Goal: Navigation & Orientation: Find specific page/section

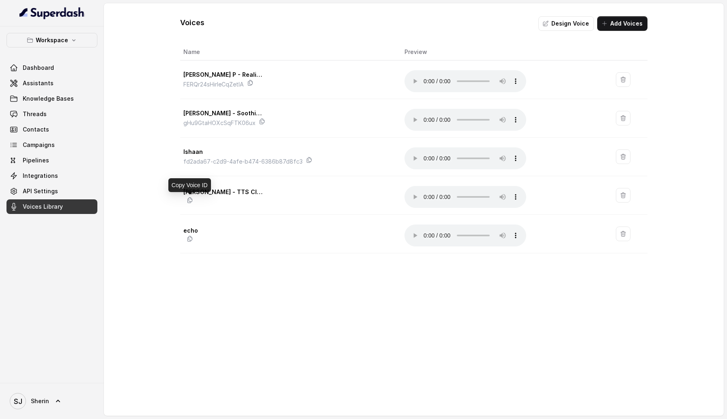
click at [191, 199] on icon at bounding box center [190, 200] width 4 height 5
click at [213, 281] on div "Voices Design Voice Add Voices Name Preview [PERSON_NAME] P - Realistic FERQr24…" at bounding box center [414, 209] width 620 height 412
click at [316, 272] on div "Voices Design Voice Add Voices Name Preview [PERSON_NAME] P - Realistic FERQr24…" at bounding box center [414, 209] width 620 height 412
click at [72, 199] on link "Voices Library" at bounding box center [51, 206] width 91 height 15
click at [66, 193] on link "API Settings" at bounding box center [51, 191] width 91 height 15
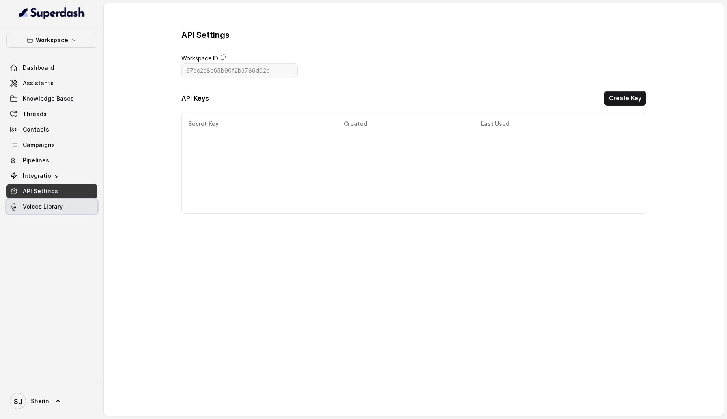
click at [66, 205] on link "Voices Library" at bounding box center [51, 206] width 91 height 15
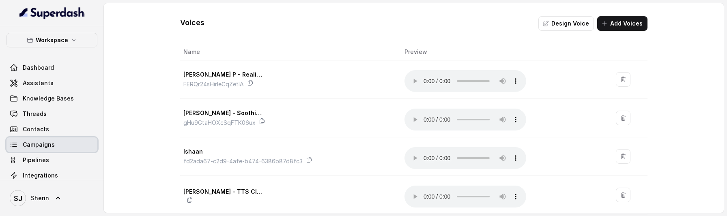
click at [32, 145] on span "Campaigns" at bounding box center [39, 145] width 32 height 8
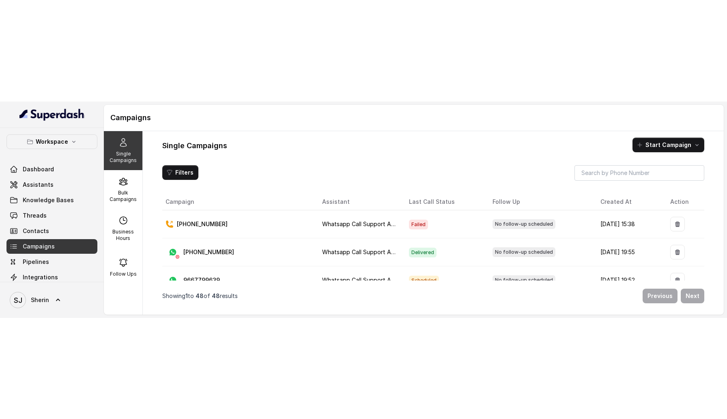
scroll to position [40, 0]
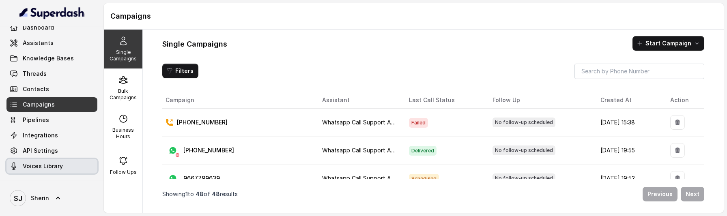
click at [40, 168] on span "Voices Library" at bounding box center [43, 166] width 40 height 8
